Goal: Information Seeking & Learning: Learn about a topic

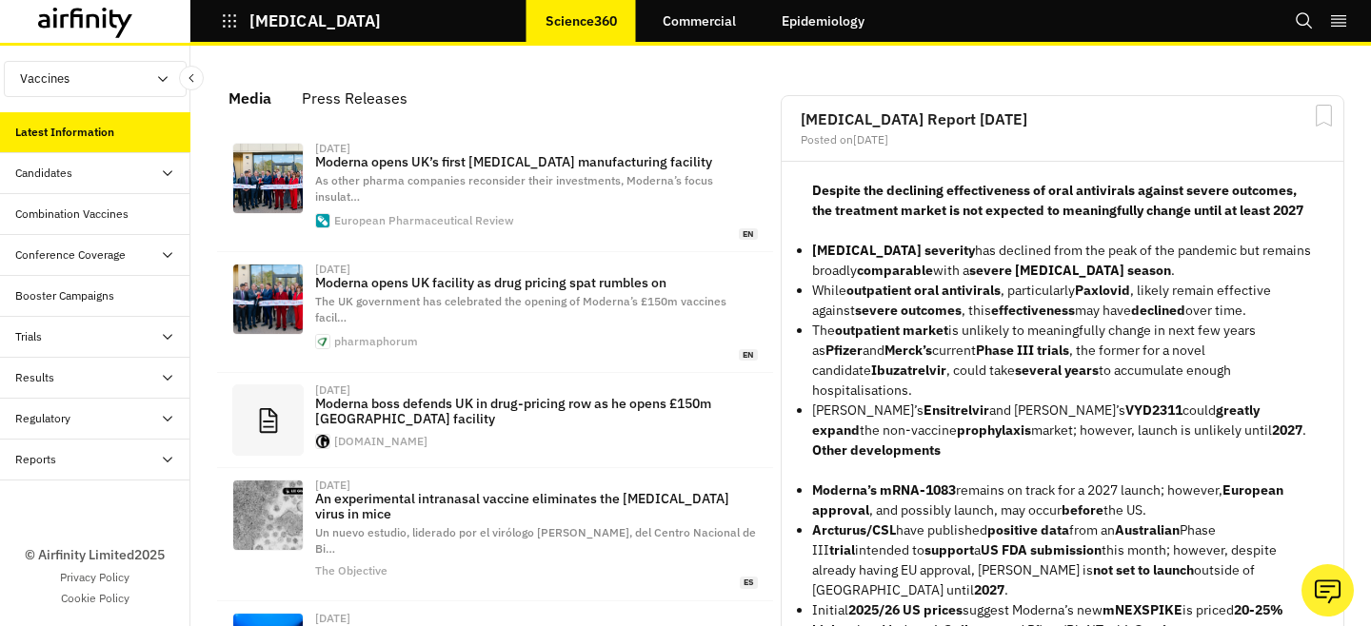
scroll to position [1250, 571]
click at [63, 447] on div "Reports" at bounding box center [95, 460] width 190 height 41
click at [65, 490] on div "Reports" at bounding box center [95, 501] width 190 height 41
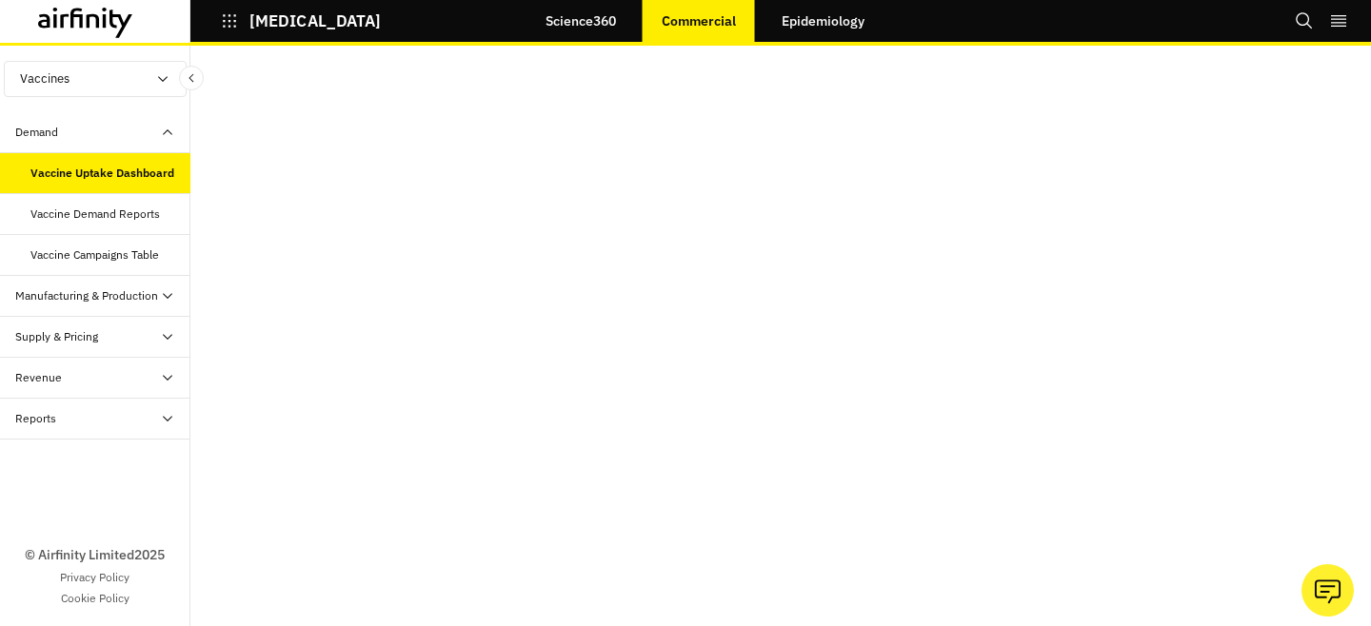
click at [50, 125] on div "Demand" at bounding box center [36, 132] width 43 height 17
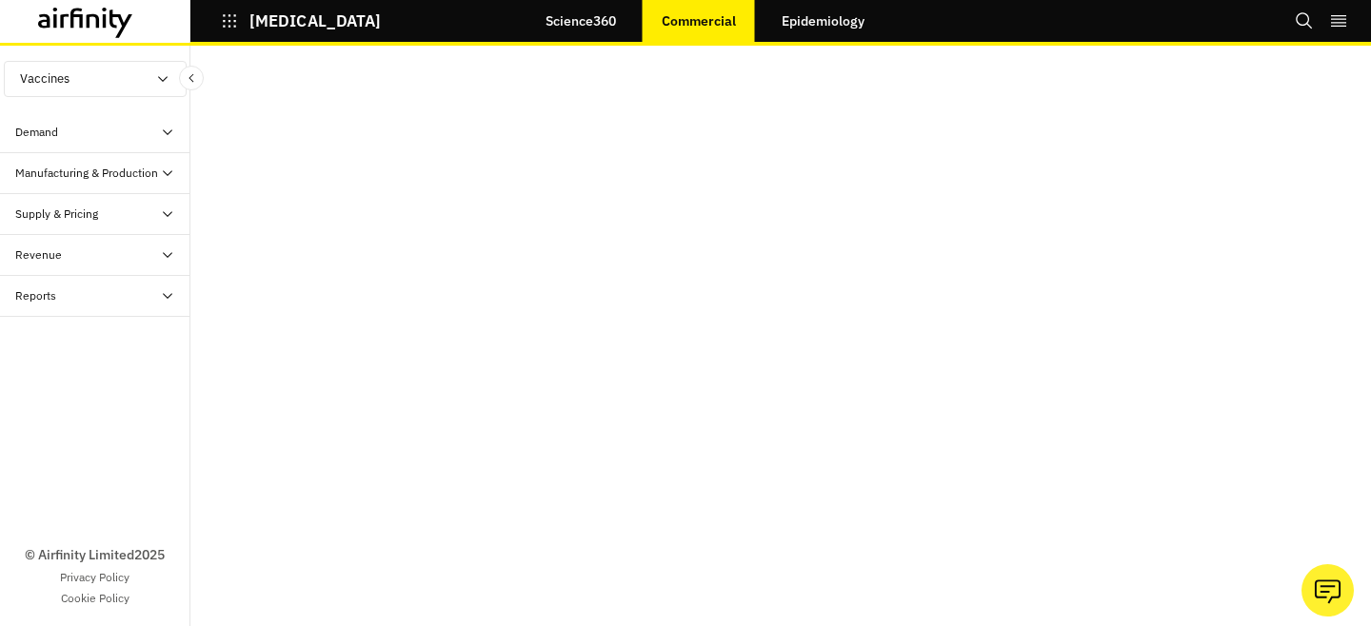
click at [249, 26] on p "[MEDICAL_DATA]" at bounding box center [314, 20] width 131 height 17
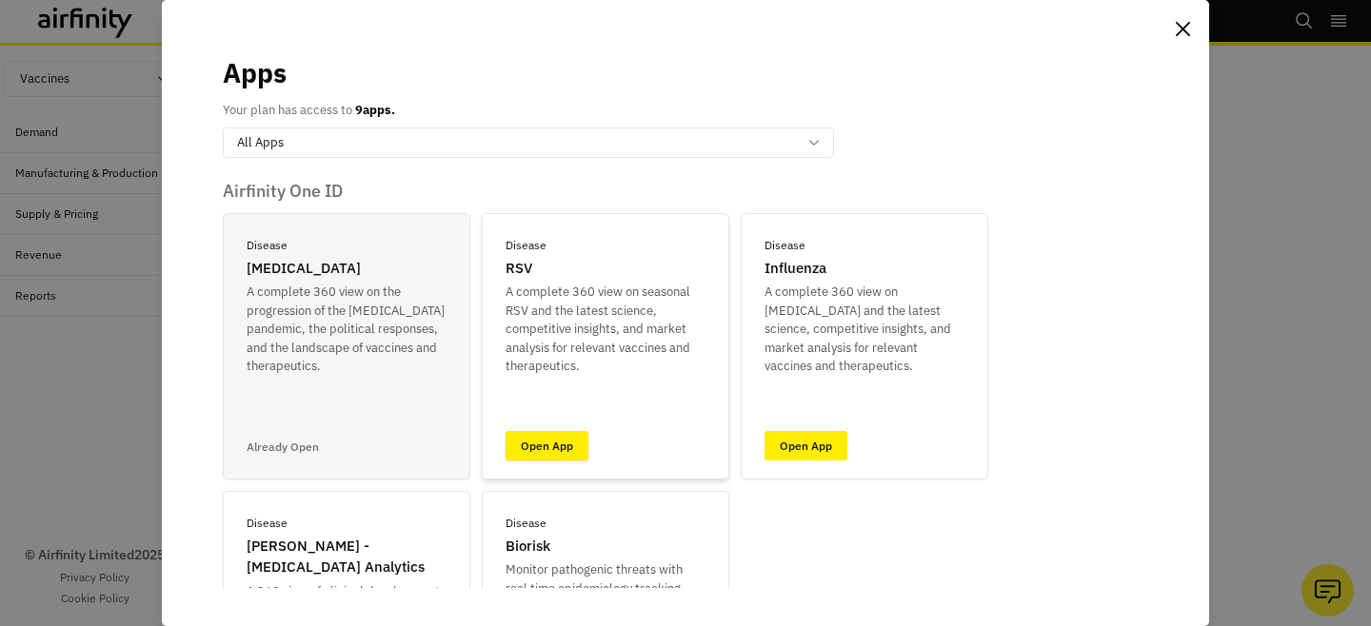
click at [544, 435] on link "Open App" at bounding box center [547, 446] width 83 height 30
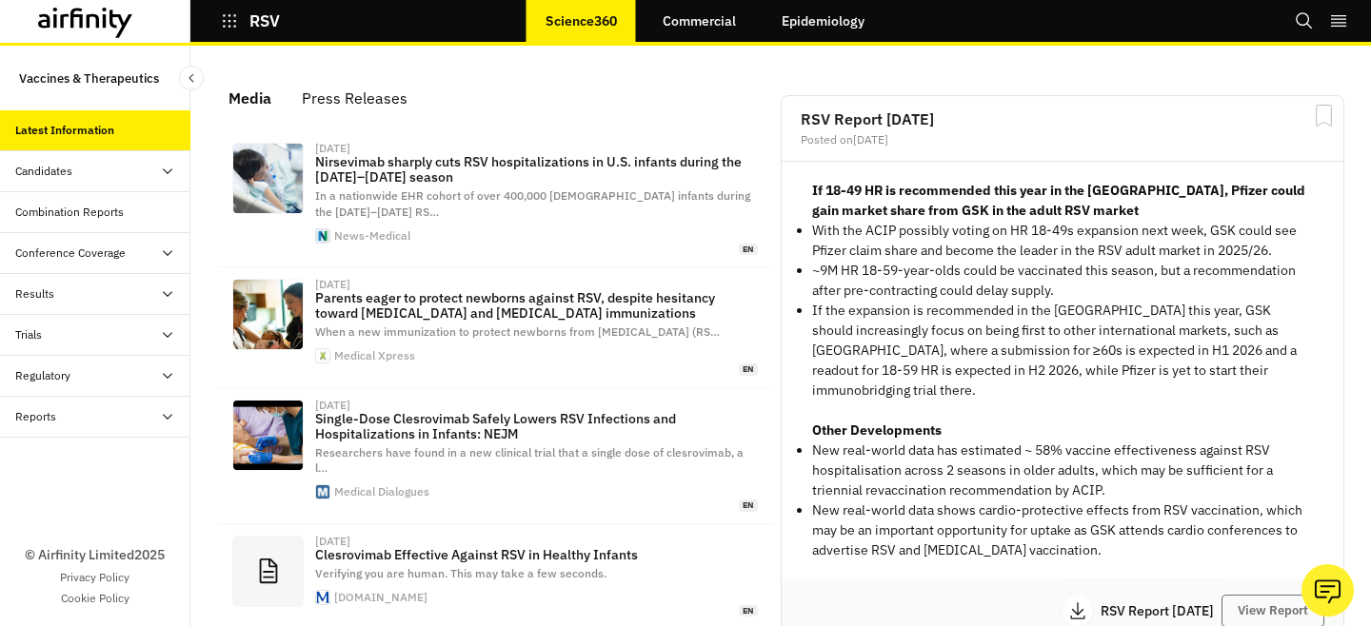
scroll to position [1234, 571]
click at [114, 255] on div "Conference Coverage" at bounding box center [70, 253] width 110 height 17
click at [91, 328] on div "Conference Deep Dives" at bounding box center [91, 335] width 122 height 17
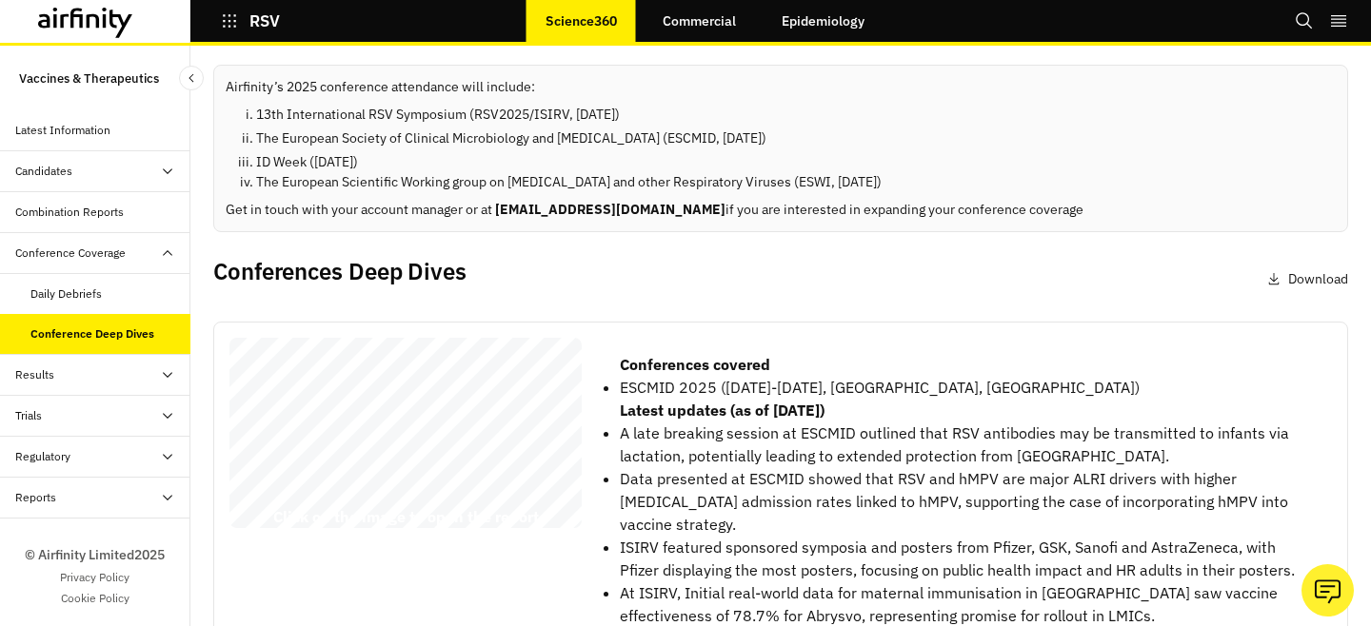
click at [244, 25] on button "RSV" at bounding box center [250, 21] width 59 height 32
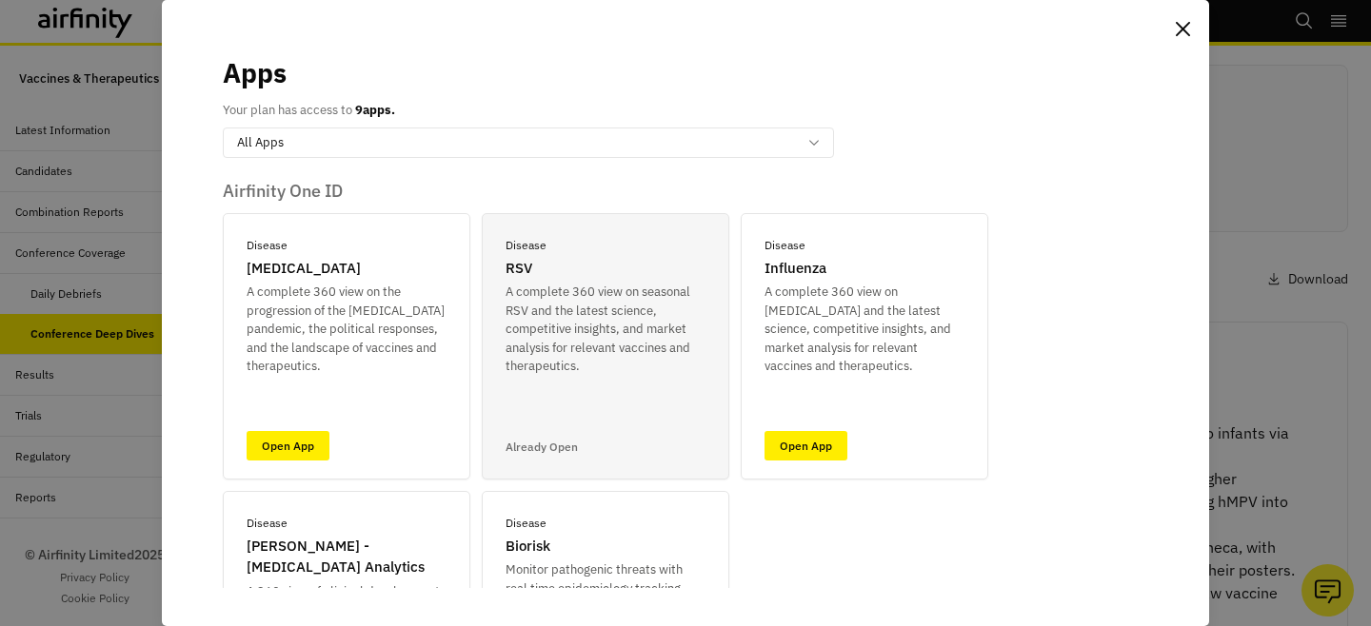
click at [1271, 212] on div "Apps Your plan has access to 9 apps. option All Apps, selected. Select is focus…" at bounding box center [685, 313] width 1371 height 626
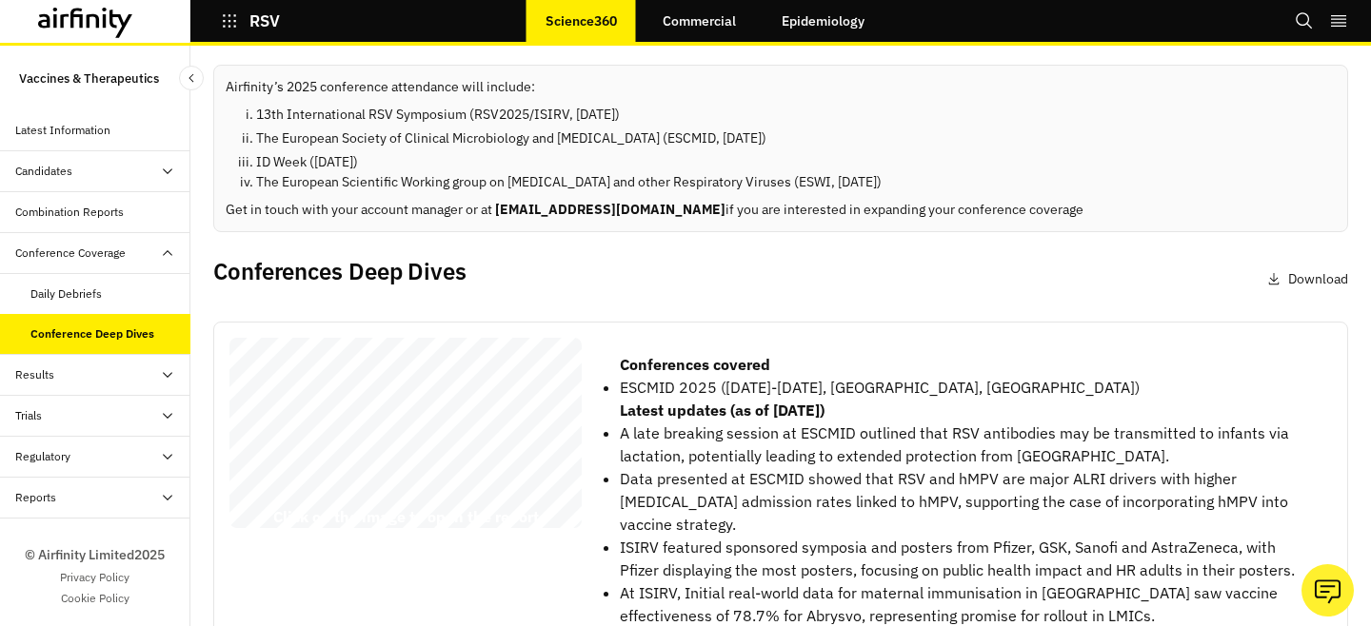
click at [721, 138] on li "The European Society of Clinical Microbiology and Infectious Diseases (ESCMID, …" at bounding box center [796, 139] width 1080 height 20
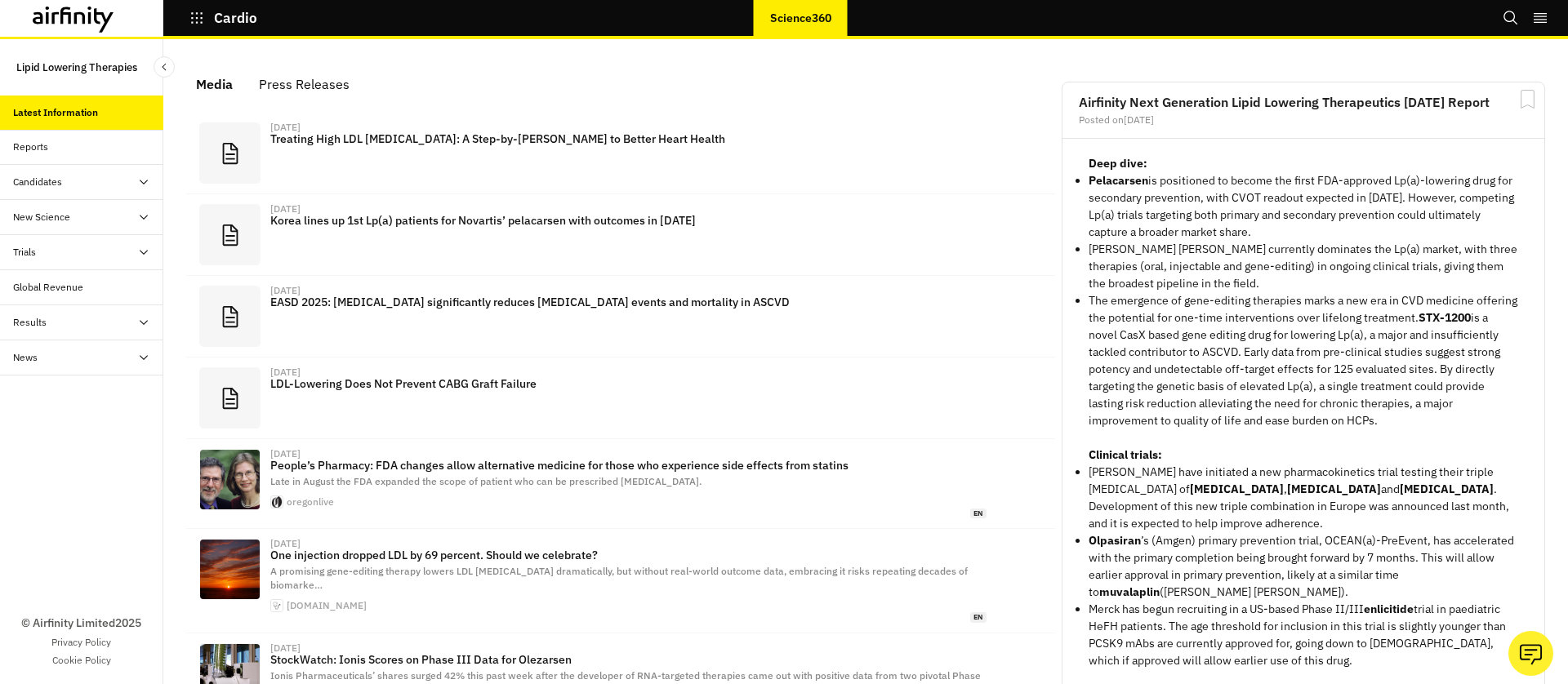
scroll to position [1018, 490]
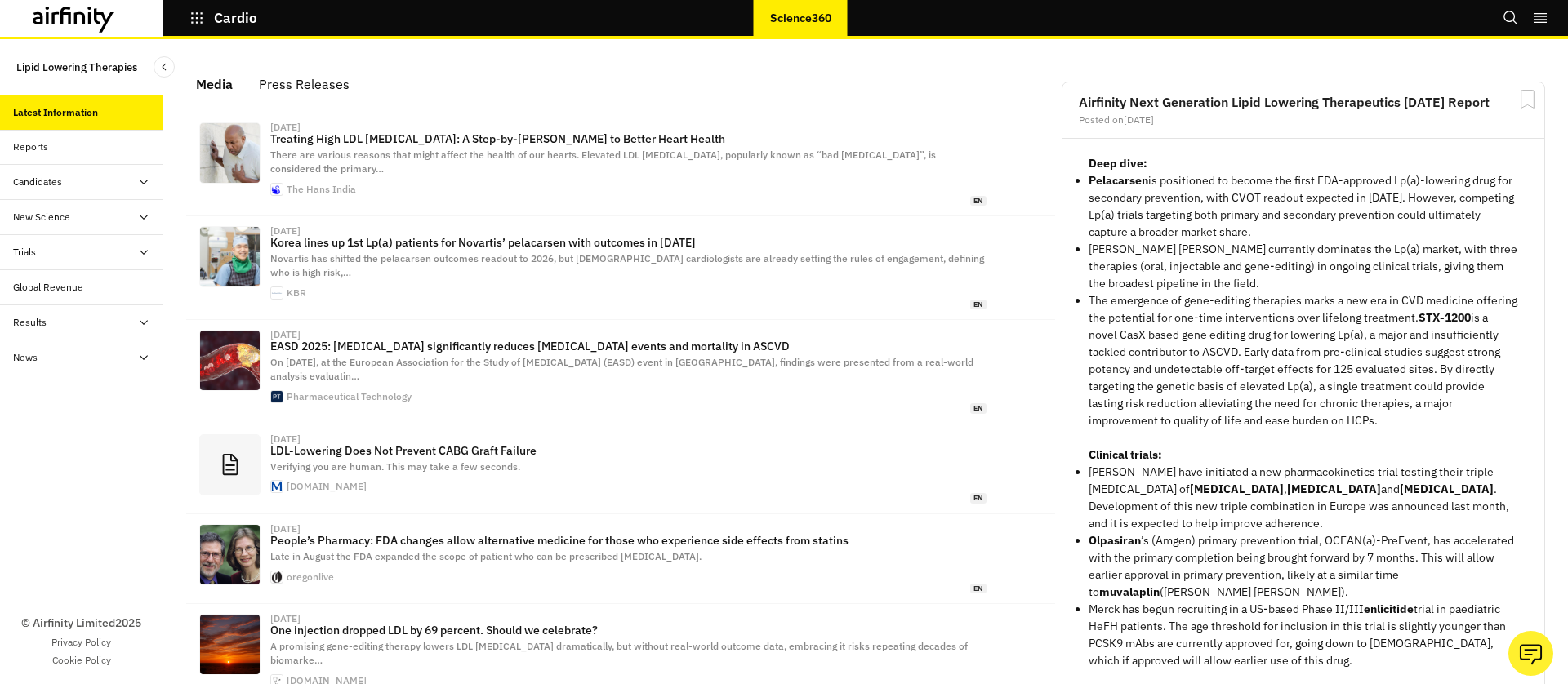
click at [64, 159] on div "Reports" at bounding box center [81, 147] width 163 height 35
